Goal: Submit feedback/report problem

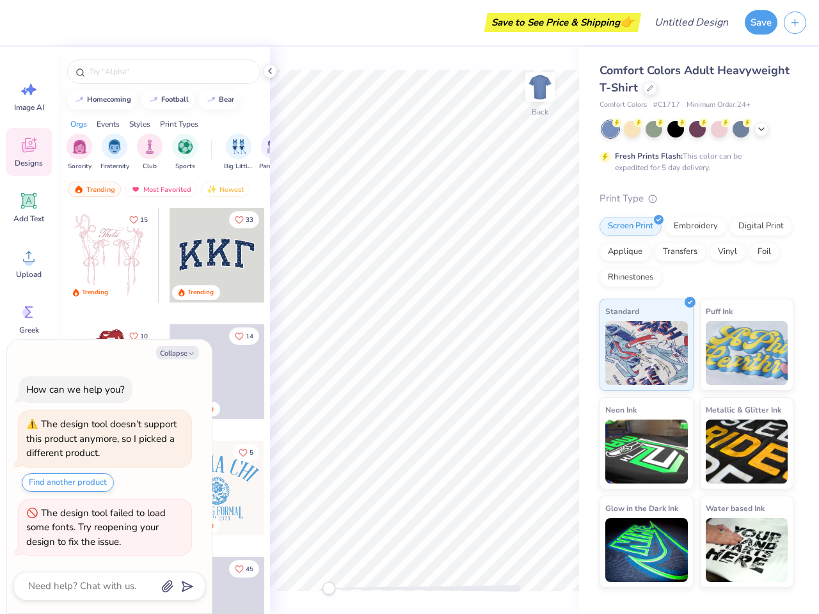
type textarea "x"
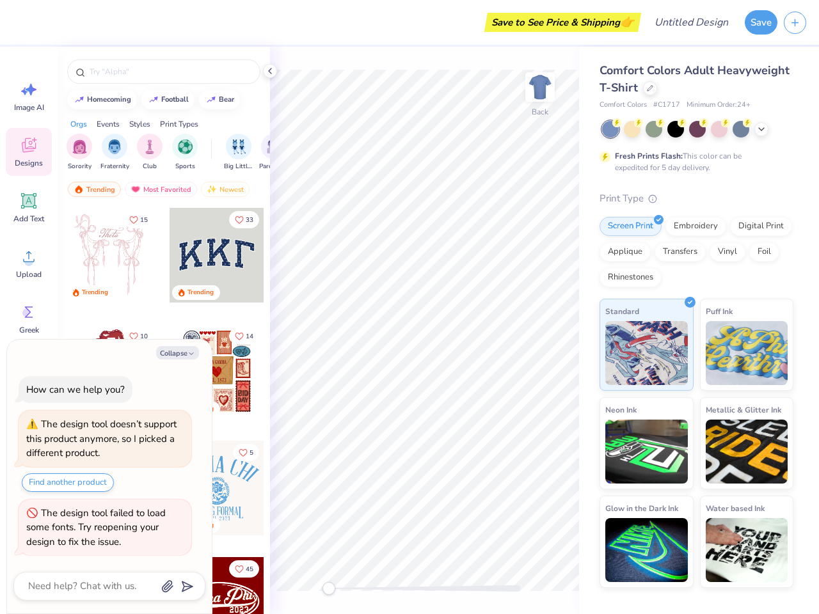
click at [760, 22] on button "Save" at bounding box center [760, 22] width 33 height 24
click at [794, 22] on line "button" at bounding box center [795, 22] width 6 height 0
click at [29, 96] on icon at bounding box center [28, 89] width 19 height 19
click at [29, 152] on icon at bounding box center [29, 145] width 14 height 15
click at [29, 207] on icon at bounding box center [28, 200] width 15 height 15
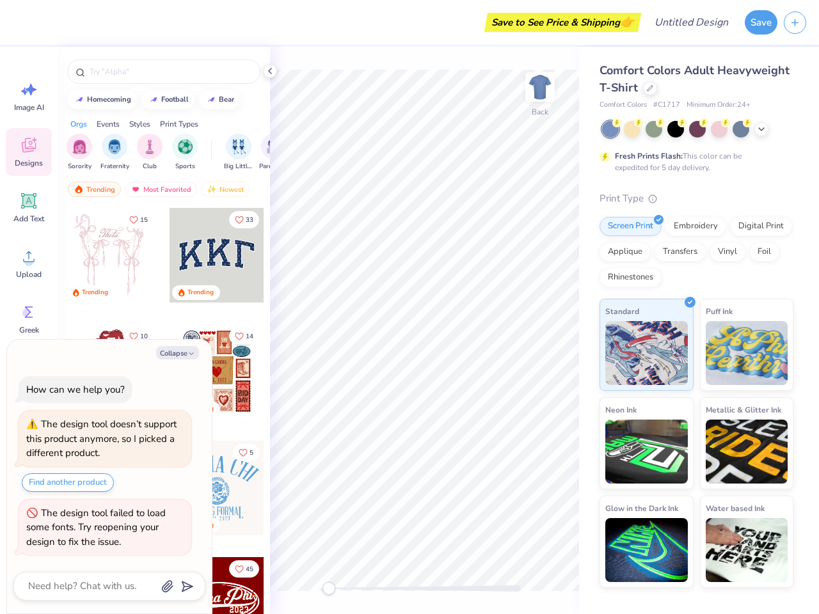
click at [29, 376] on div "How can we help you?" at bounding box center [76, 390] width 114 height 28
click at [29, 418] on div "The design tool doesn’t support this product anymore, so I picked a different p…" at bounding box center [101, 439] width 150 height 42
